Goal: Information Seeking & Learning: Learn about a topic

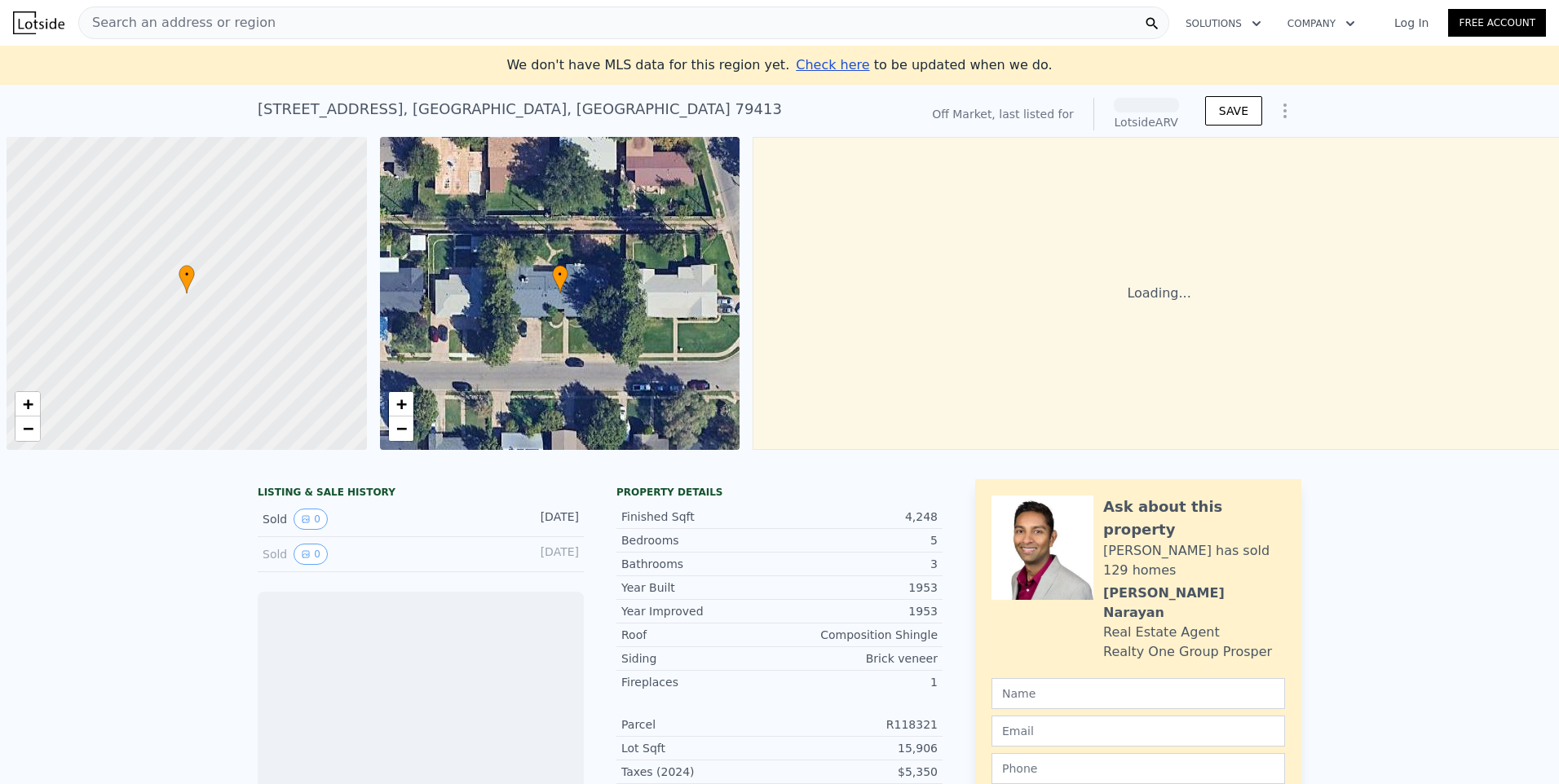
scroll to position [0, 7]
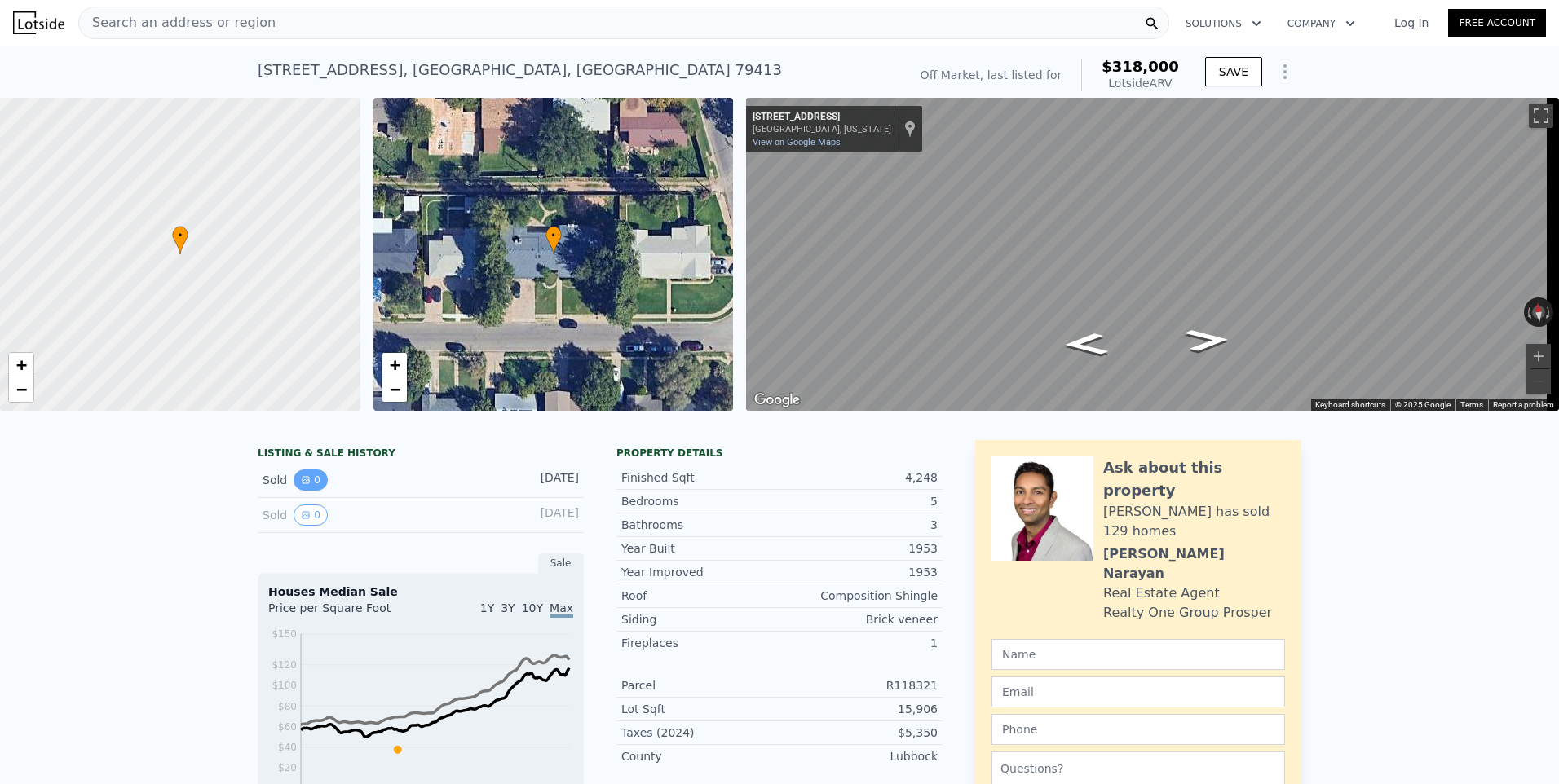
click at [299, 490] on button "0" at bounding box center [310, 480] width 34 height 21
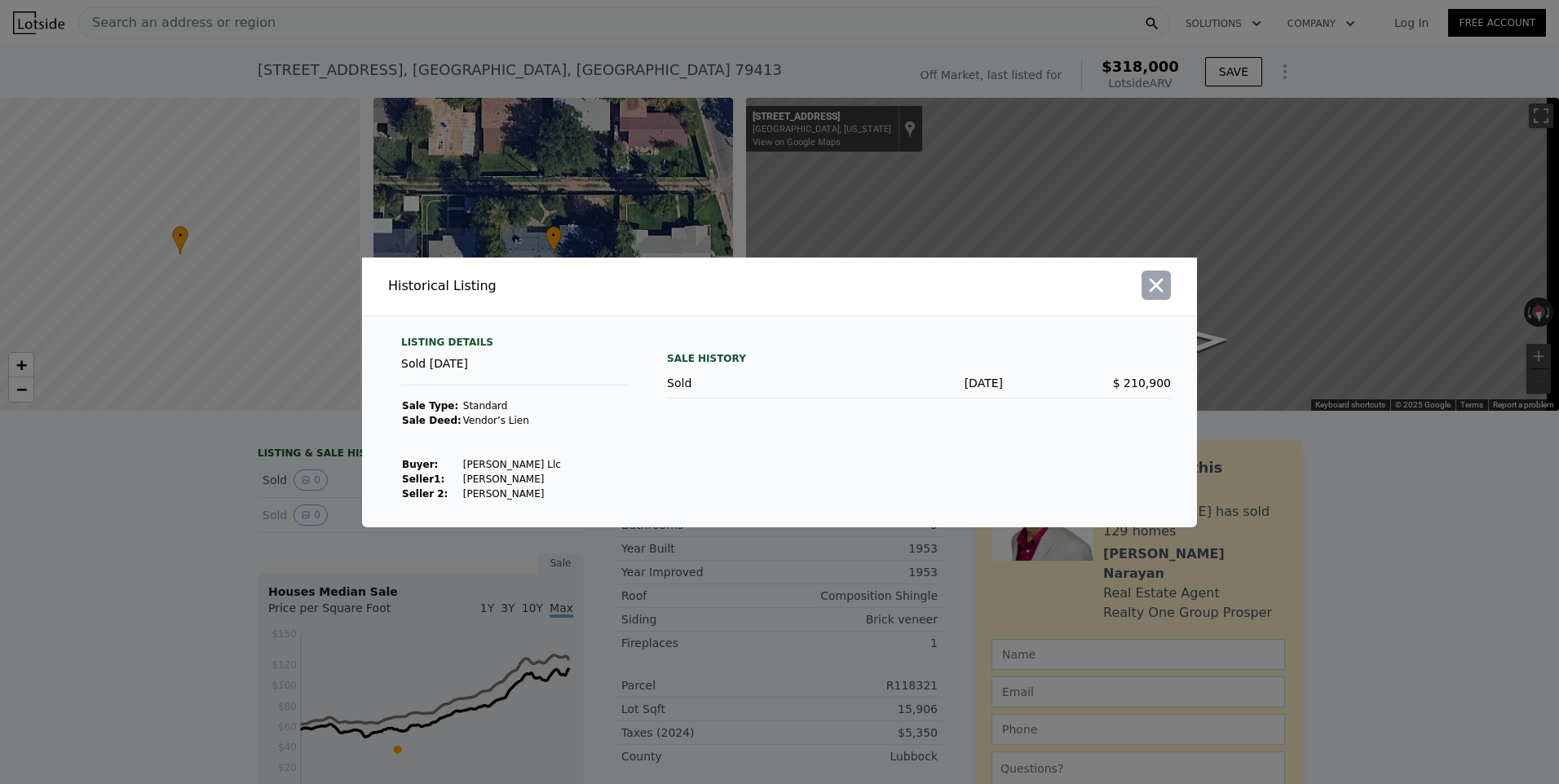
click at [1162, 291] on icon "button" at bounding box center [1157, 285] width 14 height 14
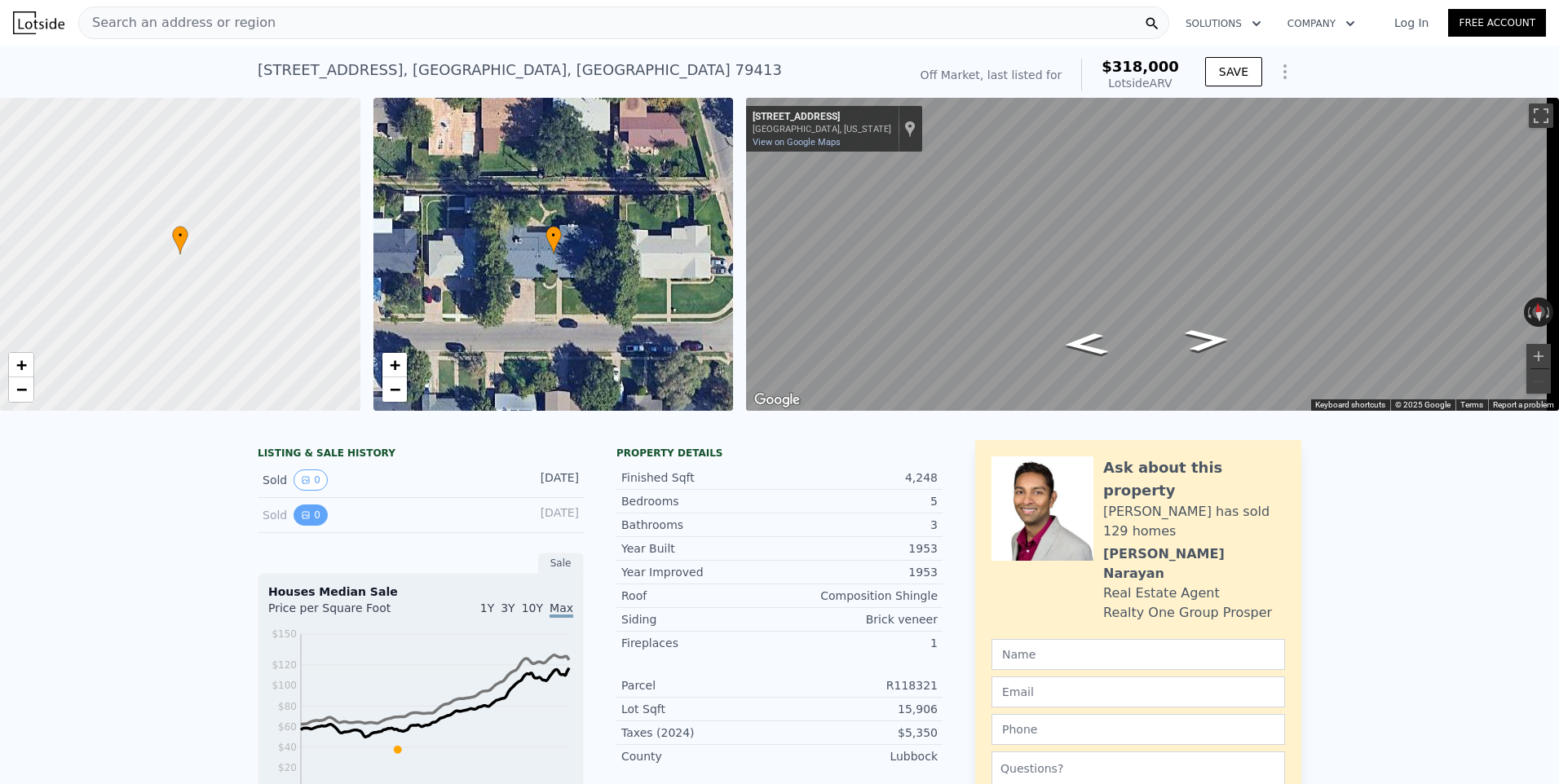
click at [305, 523] on button "0" at bounding box center [310, 516] width 34 height 21
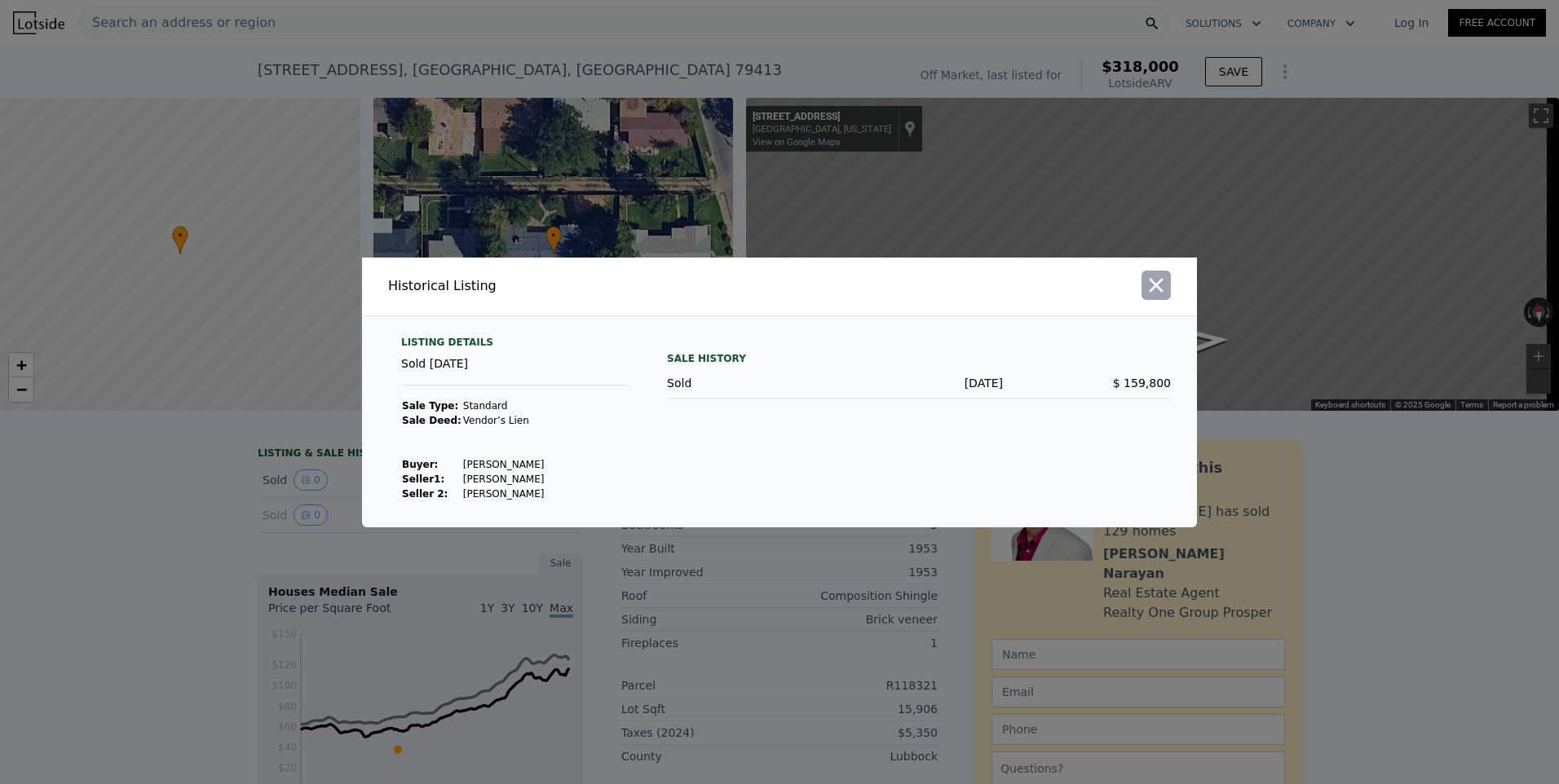
click at [1152, 283] on icon "button" at bounding box center [1156, 284] width 22 height 22
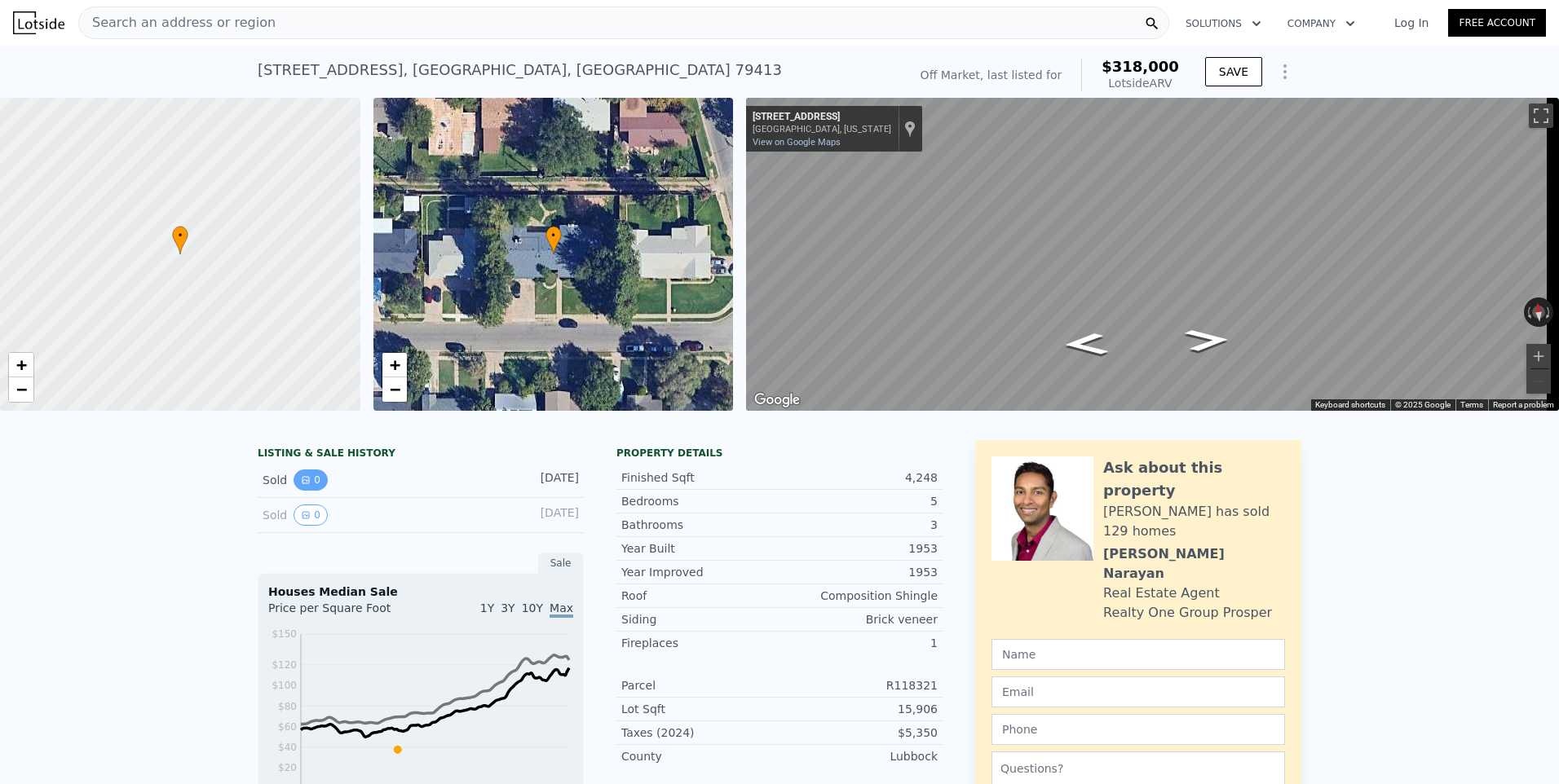
click at [309, 490] on button "0" at bounding box center [310, 480] width 34 height 21
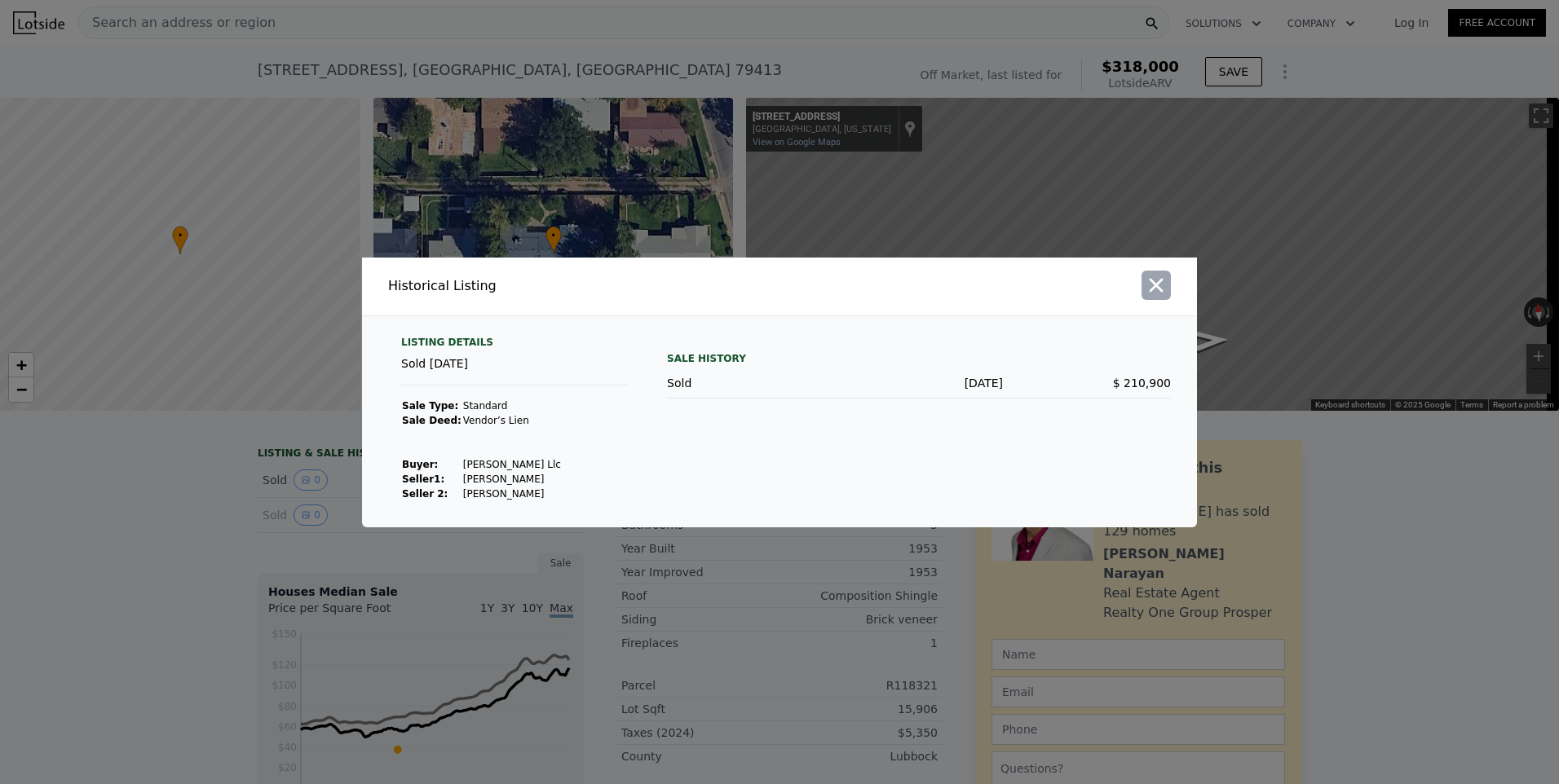
click at [1154, 284] on icon "button" at bounding box center [1156, 284] width 22 height 22
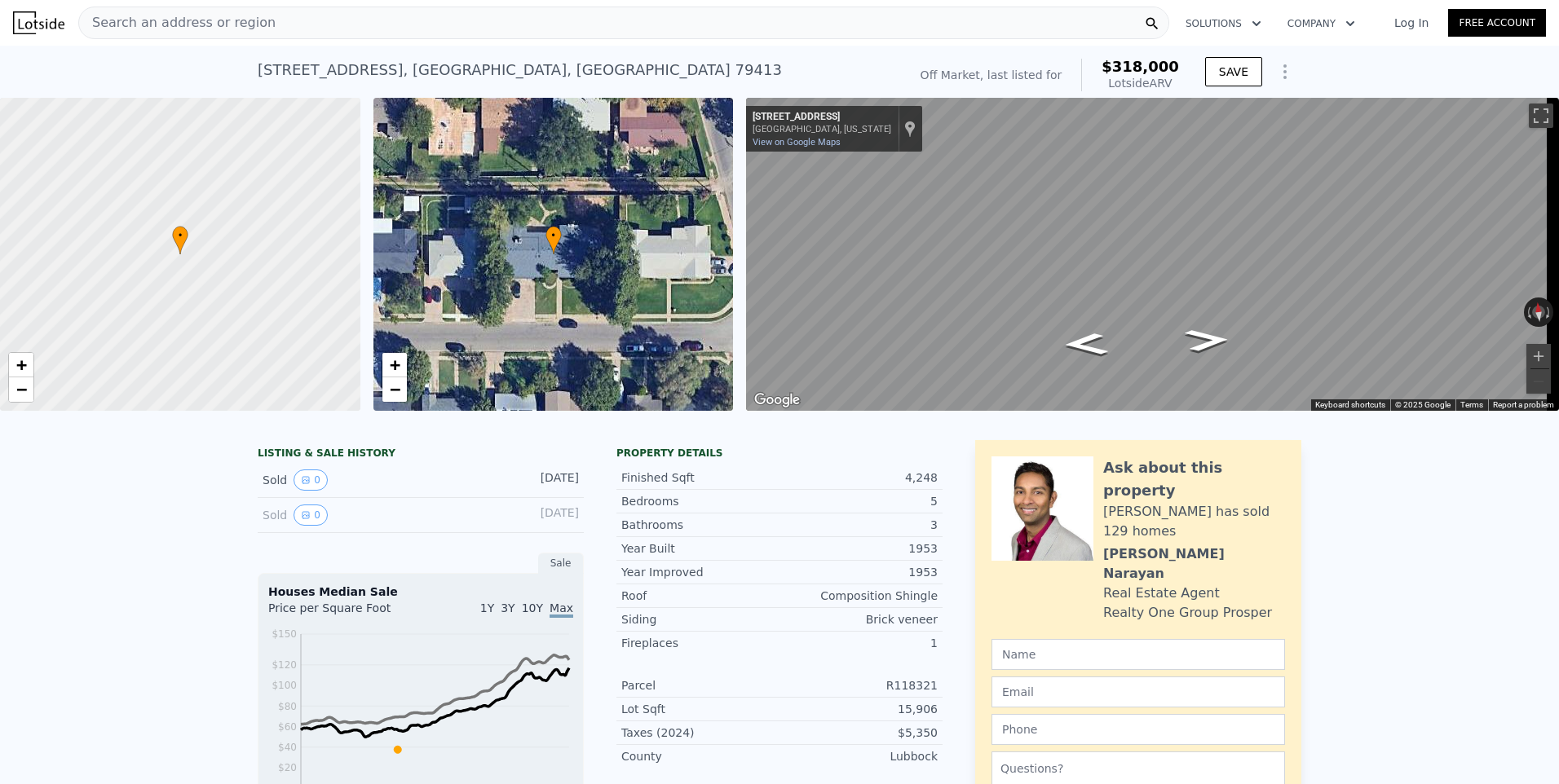
scroll to position [84, 0]
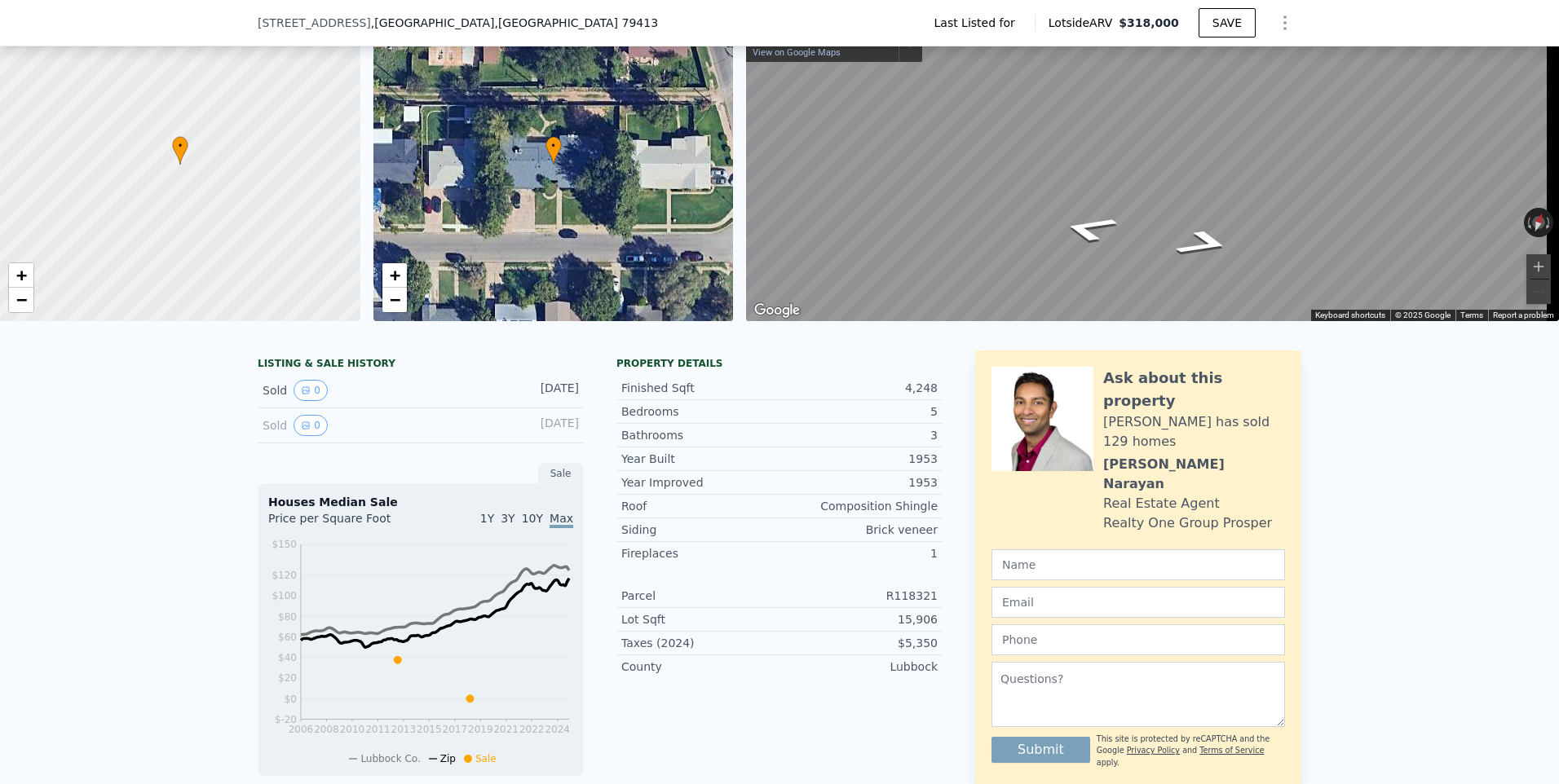
click at [672, 158] on div "• + − • + − ← Move left → Move right ↑ Move up ↓ Move down + Zoom in - Zoom out…" at bounding box center [780, 164] width 1559 height 312
click at [303, 395] on icon "View historical data" at bounding box center [306, 391] width 10 height 10
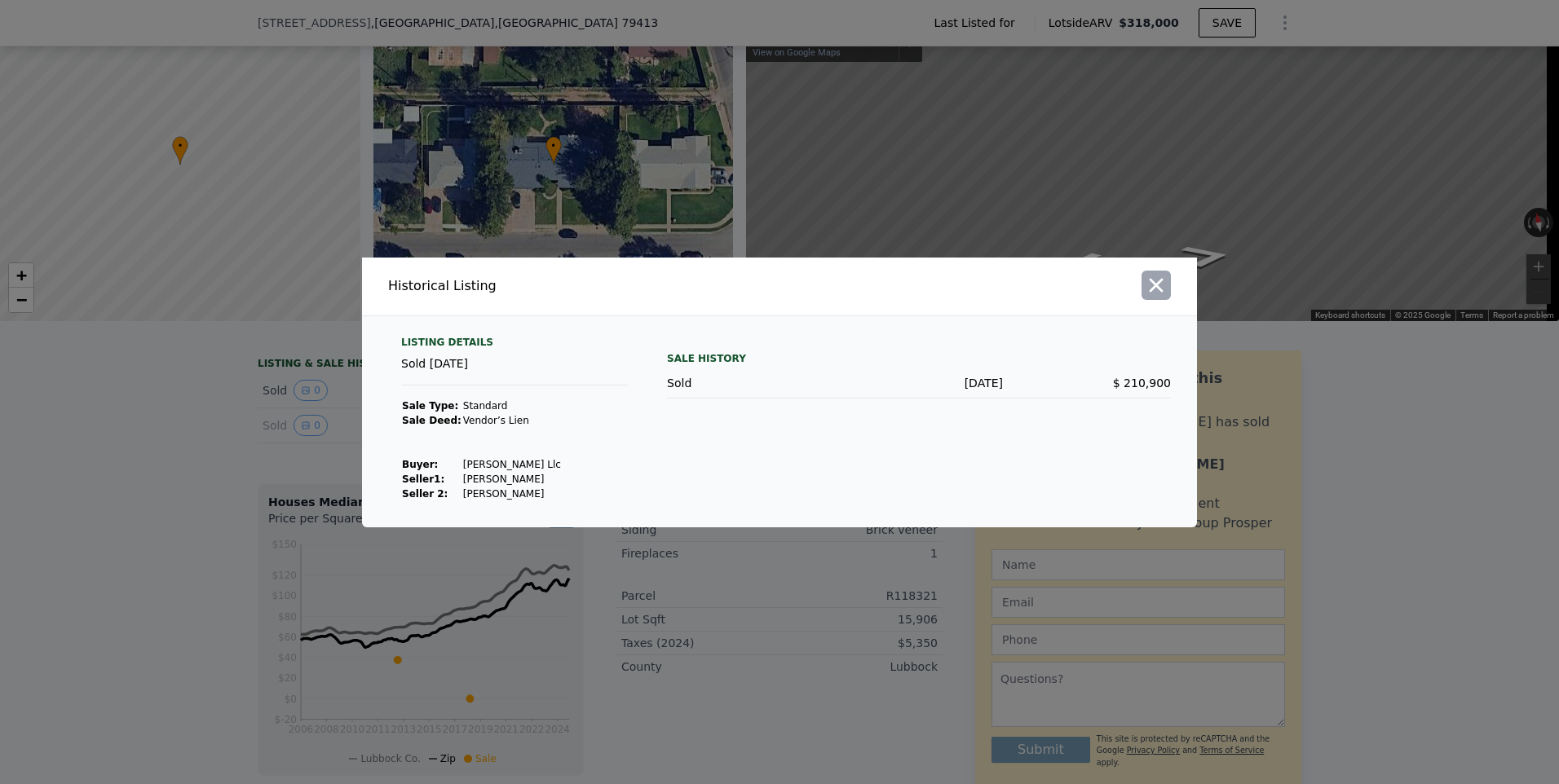
click at [1153, 287] on icon "button" at bounding box center [1156, 284] width 22 height 22
